Goal: Information Seeking & Learning: Check status

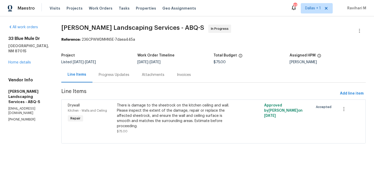
click at [246, 10] on div "Maestro Visits Projects Work Orders Tasks Properties Geo Assignments 57 [GEOGRA…" at bounding box center [187, 8] width 374 height 16
click at [315, 11] on span "Dallas + 1" at bounding box center [317, 8] width 32 height 10
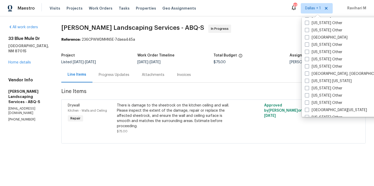
scroll to position [466, 0]
click at [308, 36] on span at bounding box center [307, 37] width 4 height 4
click at [308, 36] on input "[GEOGRAPHIC_DATA]" at bounding box center [306, 36] width 3 height 3
click at [26, 27] on link "All work orders" at bounding box center [23, 27] width 30 height 4
checkbox input "false"
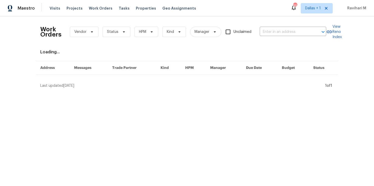
click at [62, 6] on div "Visits Projects Work Orders Tasks Properties Geo Assignments" at bounding box center [126, 8] width 153 height 10
click at [53, 6] on span "Visits" at bounding box center [55, 8] width 11 height 5
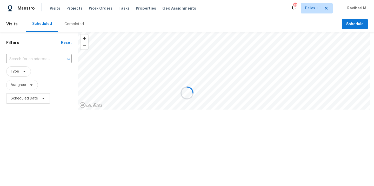
click at [305, 8] on div at bounding box center [187, 93] width 374 height 186
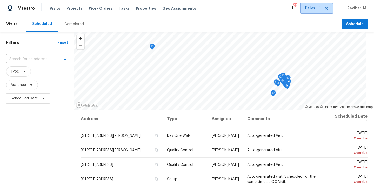
click at [305, 8] on span "Dallas + 1" at bounding box center [317, 8] width 32 height 10
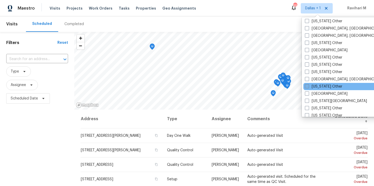
scroll to position [286, 0]
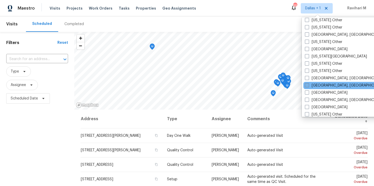
click at [306, 86] on span at bounding box center [307, 85] width 4 height 4
click at [306, 86] on input "[GEOGRAPHIC_DATA], [GEOGRAPHIC_DATA]" at bounding box center [306, 84] width 3 height 3
checkbox input "true"
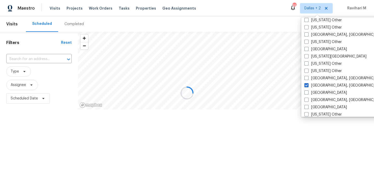
click at [67, 26] on div at bounding box center [187, 93] width 374 height 186
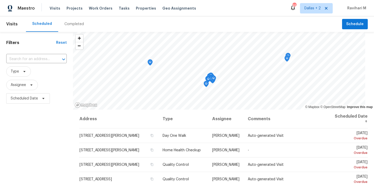
click at [71, 24] on div "Completed" at bounding box center [73, 24] width 19 height 5
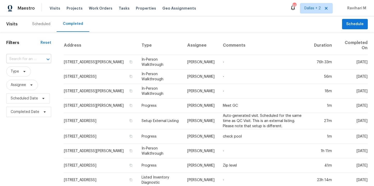
click at [23, 60] on input "text" at bounding box center [21, 59] width 30 height 8
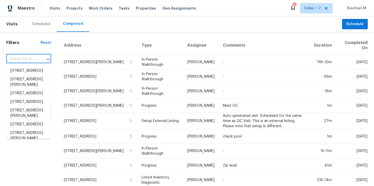
paste input "[STREET_ADDRESS][PERSON_NAME]"
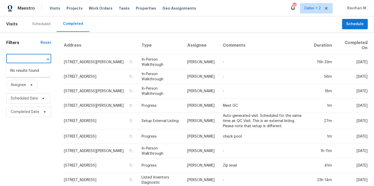
type input "[STREET_ADDRESS][PERSON_NAME]"
click at [29, 56] on input "text" at bounding box center [21, 59] width 30 height 8
paste input "[STREET_ADDRESS][PERSON_NAME]"
type input "137 [PERSON_NAME]"
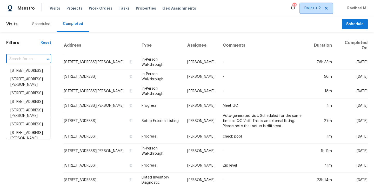
click at [309, 10] on span "Dallas + 2" at bounding box center [312, 8] width 16 height 5
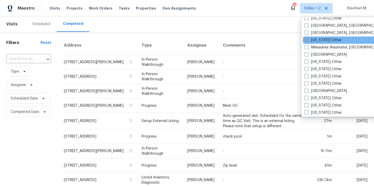
scroll to position [412, 0]
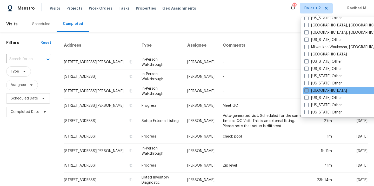
click at [307, 90] on span at bounding box center [306, 91] width 4 height 4
click at [307, 90] on input "[GEOGRAPHIC_DATA]" at bounding box center [305, 89] width 3 height 3
checkbox input "true"
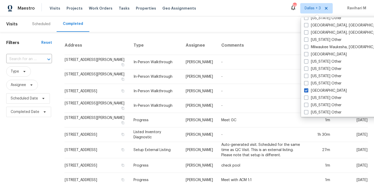
click at [123, 23] on div "Scheduled Completed" at bounding box center [184, 24] width 316 height 16
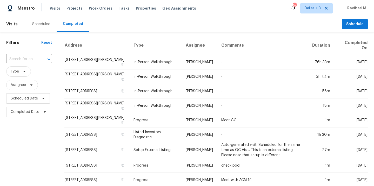
click at [23, 54] on div "​" at bounding box center [29, 59] width 46 height 11
paste input "[STREET_ADDRESS][PERSON_NAME]"
type input "[STREET_ADDRESS][PERSON_NAME]"
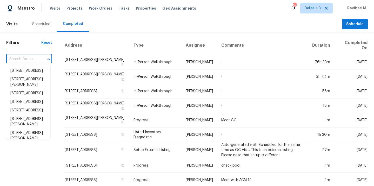
click at [21, 59] on input "text" at bounding box center [21, 59] width 31 height 8
paste input "[STREET_ADDRESS][PERSON_NAME]"
type input "[STREET_ADDRESS][PERSON_NAME]"
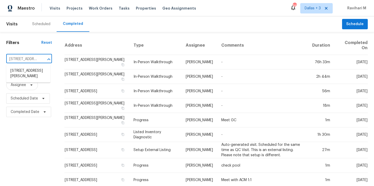
scroll to position [0, 29]
click at [26, 73] on li "[STREET_ADDRESS][PERSON_NAME]" at bounding box center [28, 74] width 44 height 14
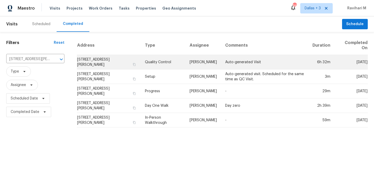
click at [171, 63] on td "Quality Control" at bounding box center [163, 62] width 45 height 15
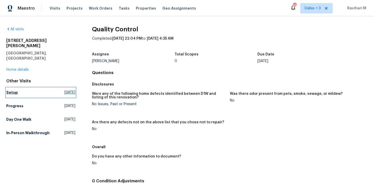
click at [72, 90] on span "[DATE]" at bounding box center [69, 92] width 11 height 5
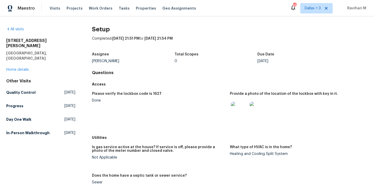
scroll to position [223, 0]
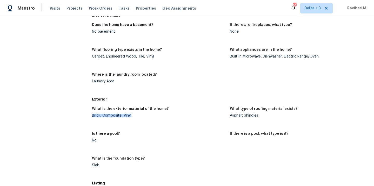
drag, startPoint x: 89, startPoint y: 117, endPoint x: 140, endPoint y: 117, distance: 50.4
click at [140, 117] on div "All visits [STREET_ADDRESS][PERSON_NAME] Home details Other Visits Quality Cont…" at bounding box center [186, 94] width 361 height 580
click at [113, 122] on figure "What is the exterior material of the home? Brick, Composite, Vinyl" at bounding box center [161, 116] width 138 height 19
drag, startPoint x: 122, startPoint y: 116, endPoint x: 133, endPoint y: 116, distance: 10.9
click at [133, 116] on div "Brick, Composite, Vinyl" at bounding box center [159, 116] width 134 height 4
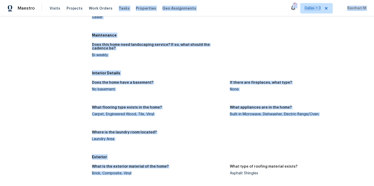
drag, startPoint x: 129, startPoint y: 112, endPoint x: 113, endPoint y: -2, distance: 115.8
click at [113, 0] on html "Maestro Visits Projects Work Orders Tasks Properties Geo Assignments 93 [GEOGRA…" at bounding box center [187, 93] width 374 height 186
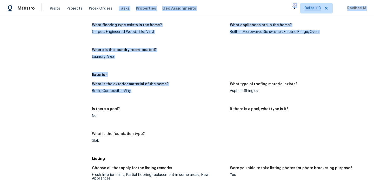
scroll to position [255, 0]
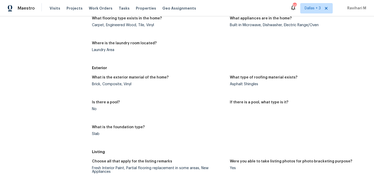
click at [120, 106] on div "Is there a pool?" at bounding box center [159, 104] width 134 height 7
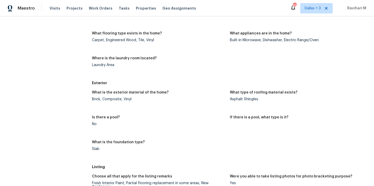
scroll to position [239, 0]
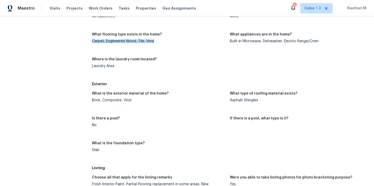
drag, startPoint x: 91, startPoint y: 41, endPoint x: 161, endPoint y: 41, distance: 70.1
click at [161, 41] on div "All visits [STREET_ADDRESS][PERSON_NAME] Home details Other Visits Quality Cont…" at bounding box center [186, 78] width 361 height 580
copy div "Carpet, Engineered Wood, Tile, Vinyl"
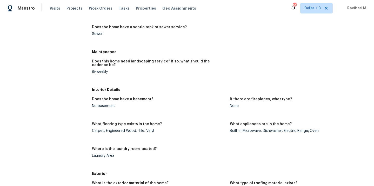
scroll to position [0, 0]
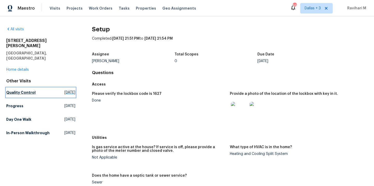
click at [64, 90] on span "[DATE]" at bounding box center [69, 92] width 11 height 5
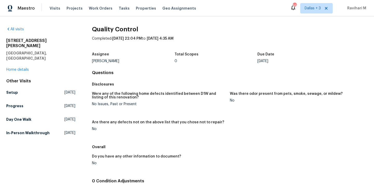
click at [64, 90] on span "[DATE]" at bounding box center [69, 92] width 11 height 5
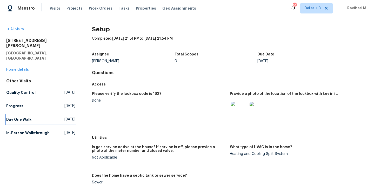
click at [64, 117] on span "[DATE]" at bounding box center [69, 119] width 11 height 5
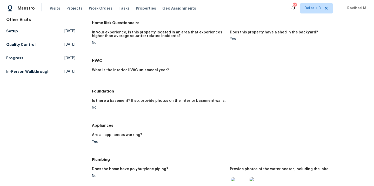
scroll to position [46, 0]
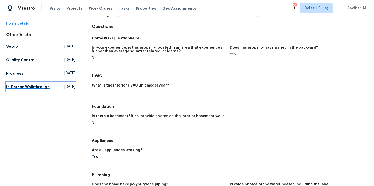
click at [64, 84] on span "[DATE]" at bounding box center [69, 86] width 11 height 5
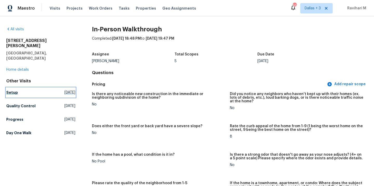
click at [56, 88] on link "Setup [DATE]" at bounding box center [40, 92] width 69 height 9
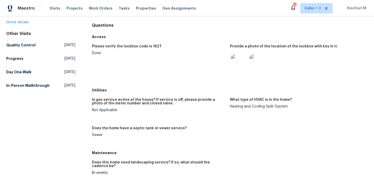
scroll to position [49, 0]
